Goal: Information Seeking & Learning: Learn about a topic

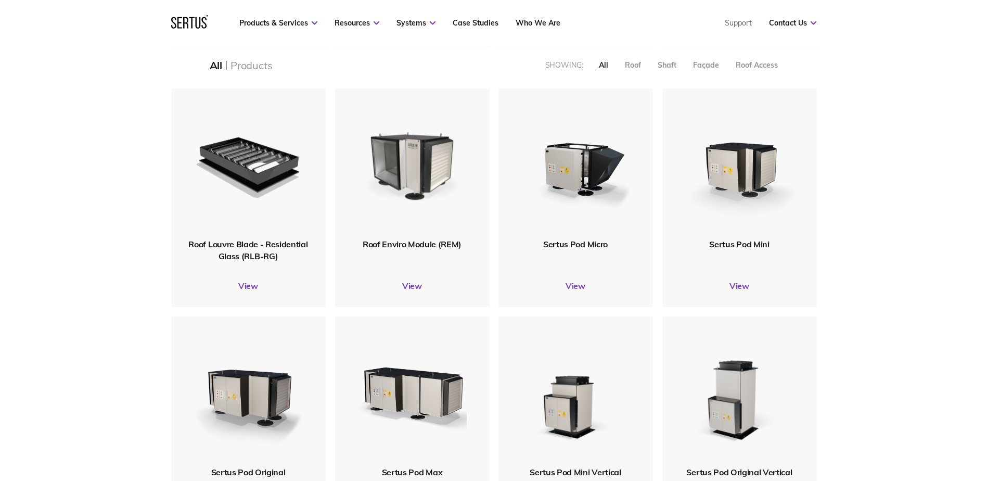
scroll to position [468, 0]
click at [737, 288] on link "View" at bounding box center [739, 286] width 154 height 10
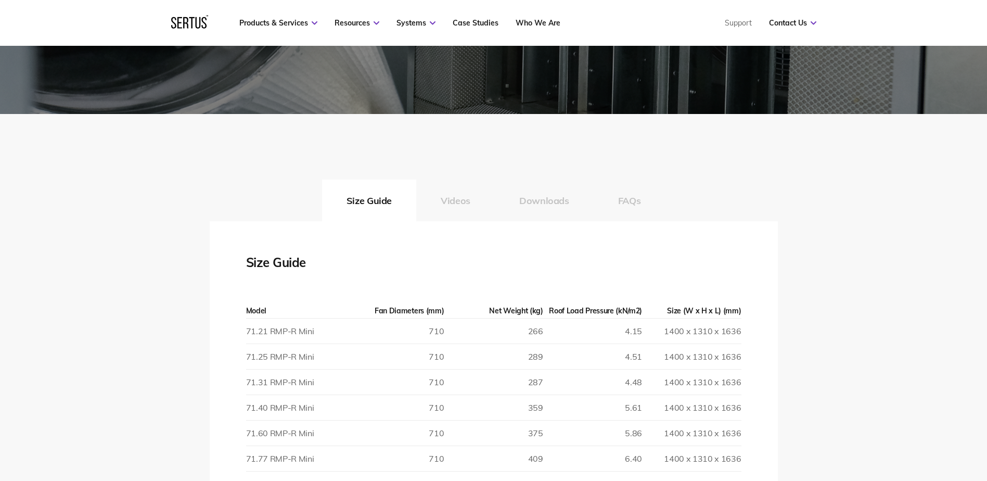
scroll to position [1612, 0]
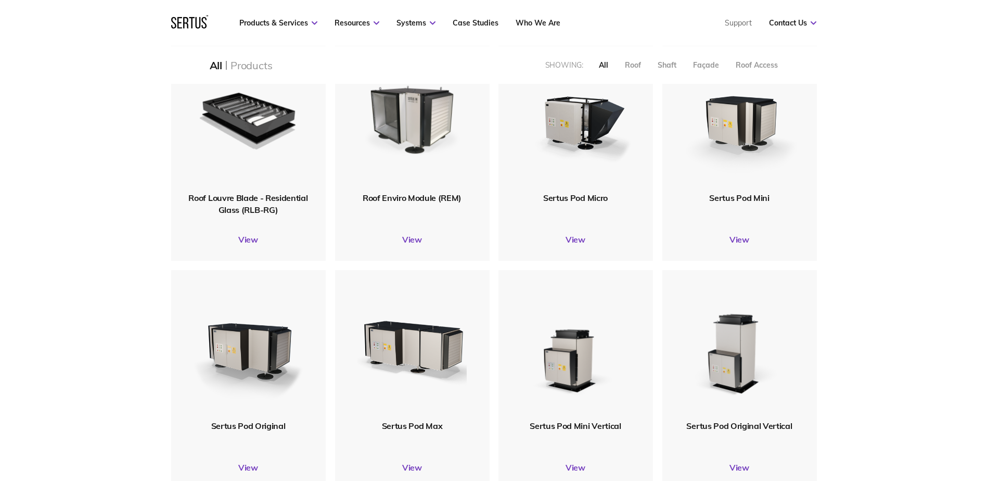
scroll to position [1374, 661]
click at [581, 235] on link "View" at bounding box center [575, 239] width 154 height 10
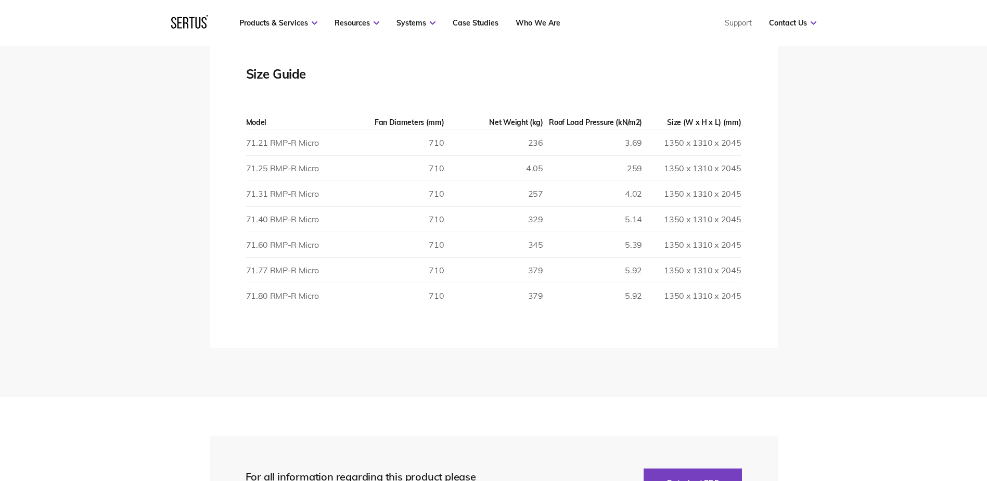
scroll to position [1352, 0]
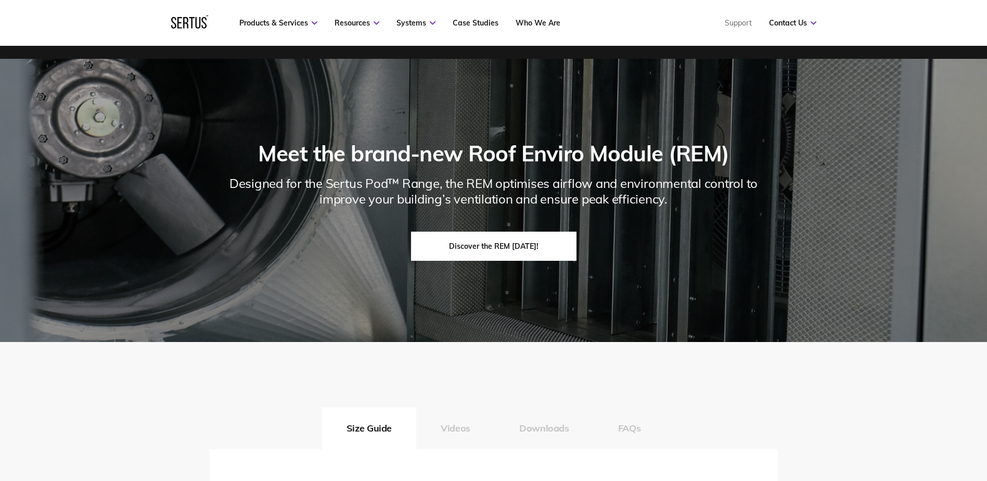
click at [509, 245] on link "Discover the REM [DATE]!" at bounding box center [493, 245] width 165 height 29
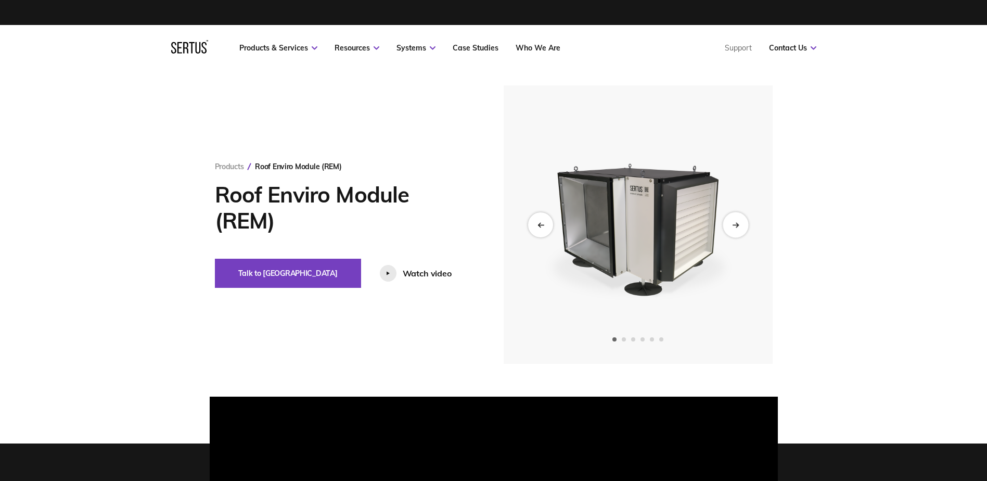
click at [739, 225] on icon "Next slide" at bounding box center [735, 225] width 7 height 6
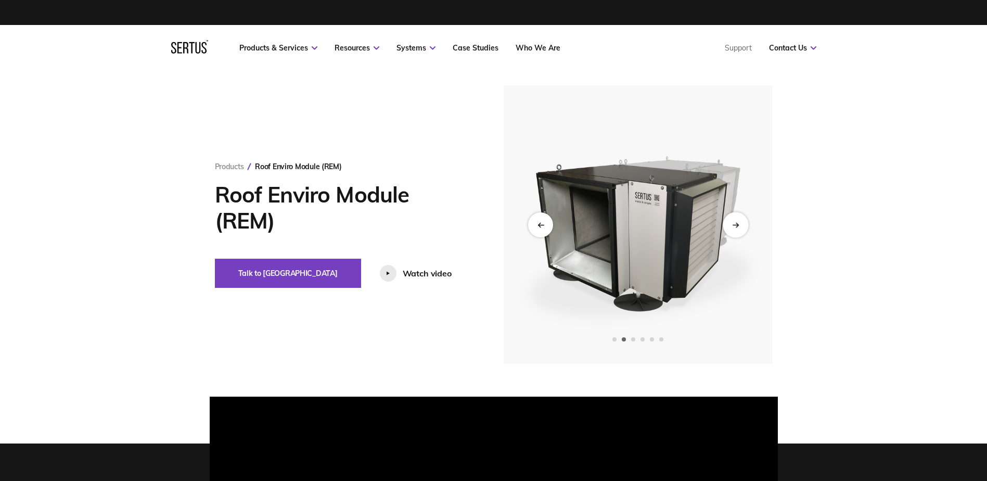
click at [739, 225] on icon "Next slide" at bounding box center [735, 225] width 7 height 6
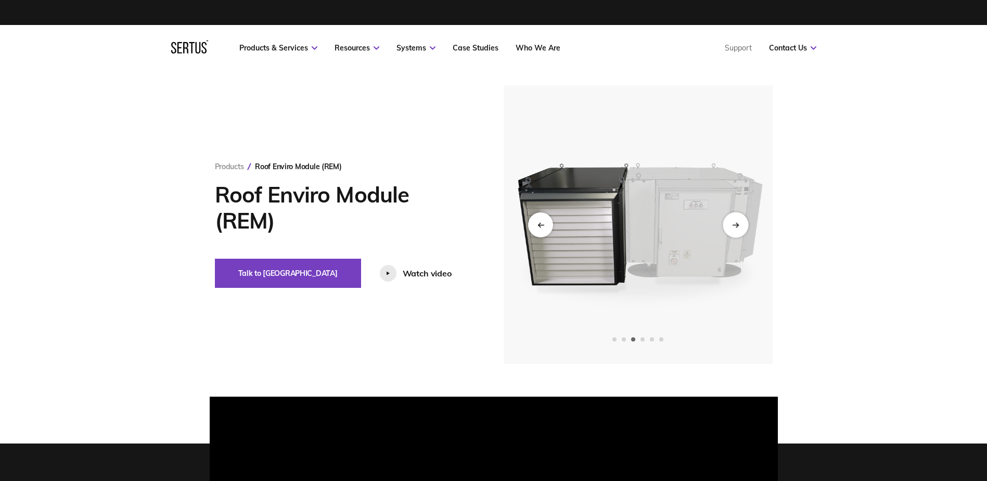
click at [739, 225] on icon "Next slide" at bounding box center [735, 225] width 7 height 6
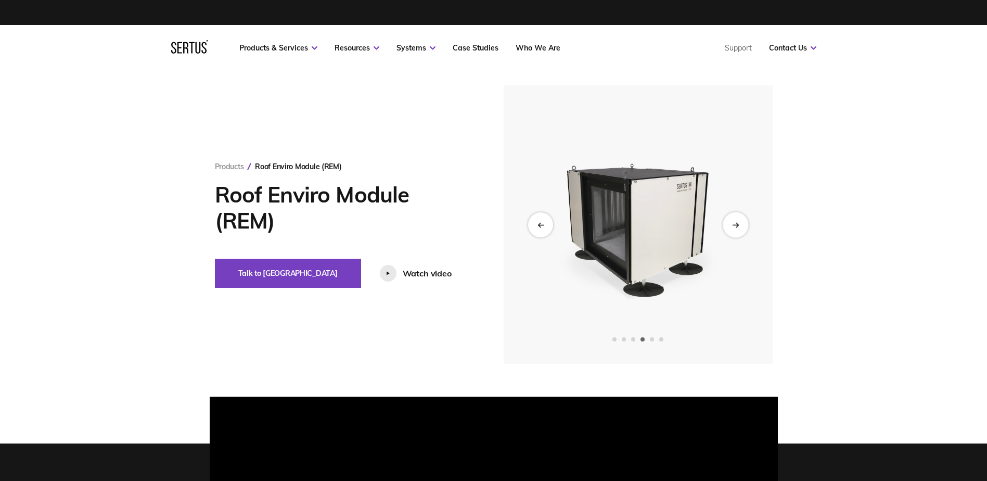
click at [739, 225] on icon "Next slide" at bounding box center [735, 225] width 7 height 6
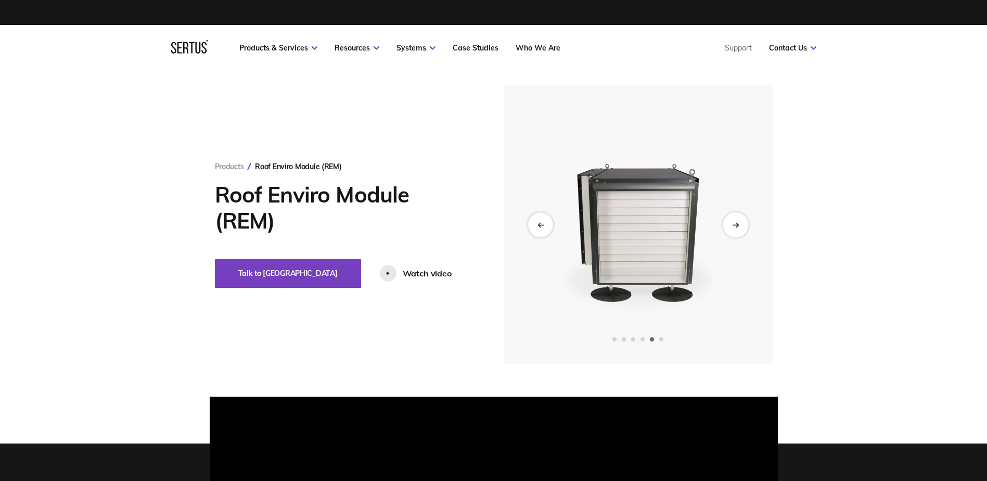
click at [739, 225] on icon "Next slide" at bounding box center [735, 225] width 7 height 6
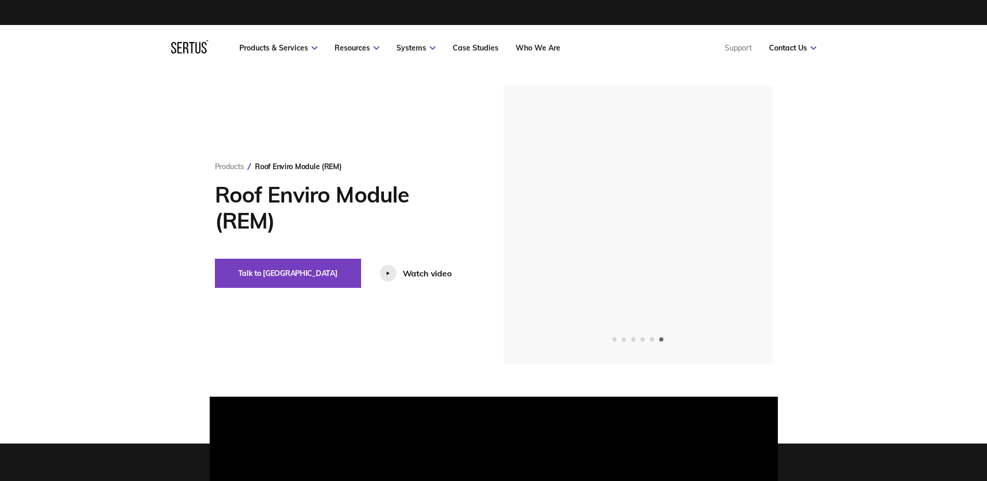
scroll to position [364, 0]
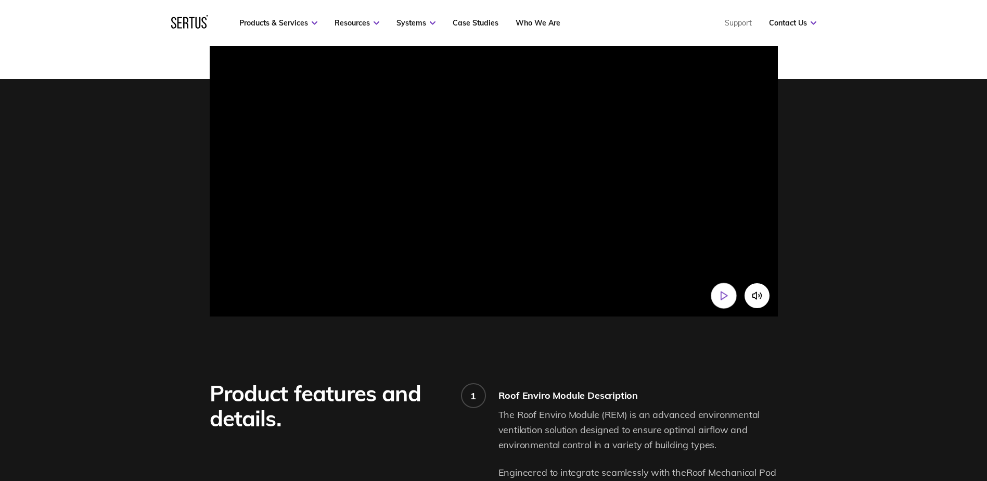
click at [717, 308] on button "Play video" at bounding box center [722, 294] width 25 height 25
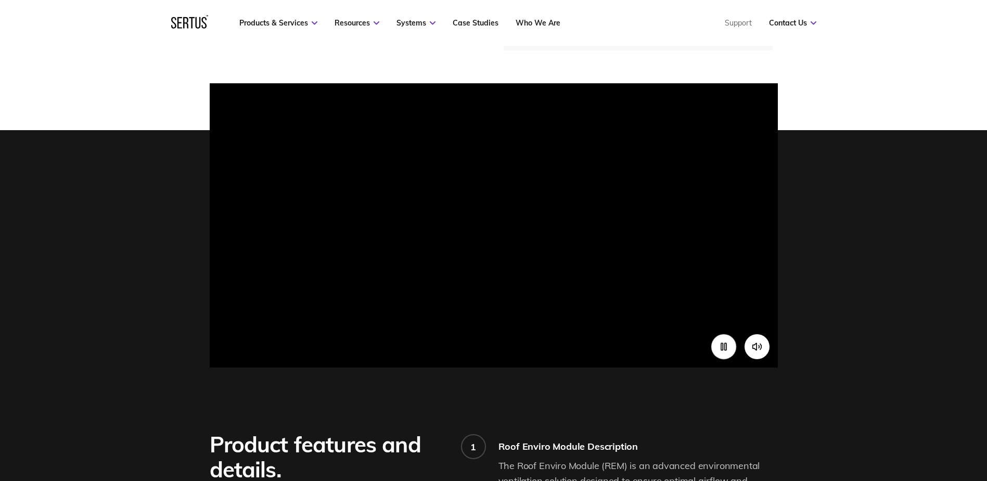
scroll to position [312, 0]
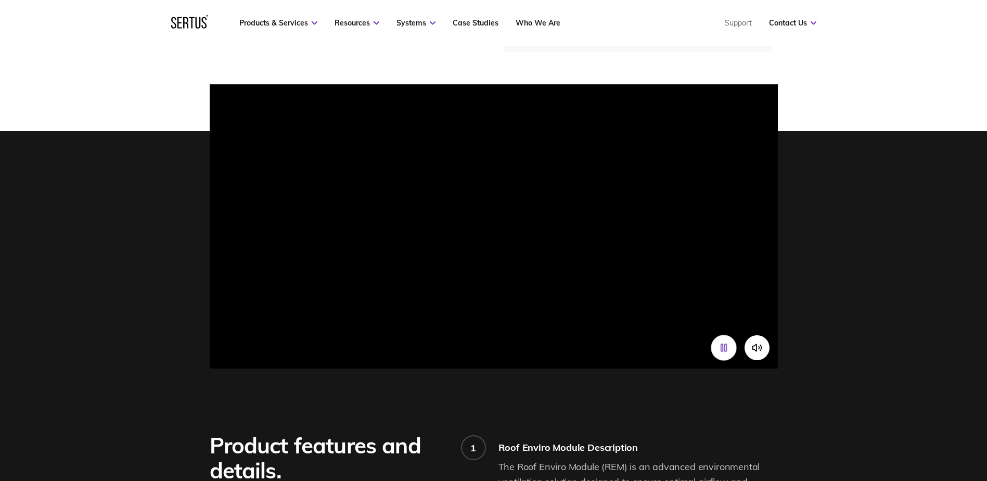
click at [723, 353] on icon "Pause video" at bounding box center [723, 347] width 11 height 11
click at [723, 353] on icon "Play video" at bounding box center [723, 347] width 11 height 11
click at [60, 204] on div at bounding box center [493, 226] width 987 height 284
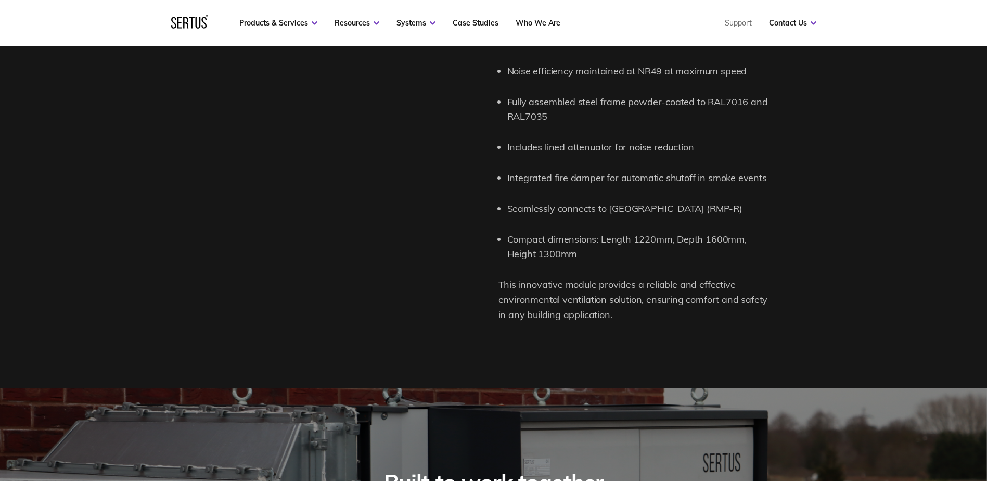
scroll to position [1456, 0]
